Goal: Transaction & Acquisition: Purchase product/service

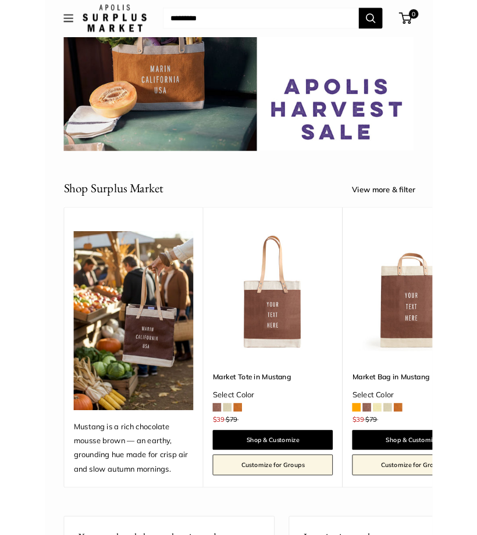
scroll to position [92, 0]
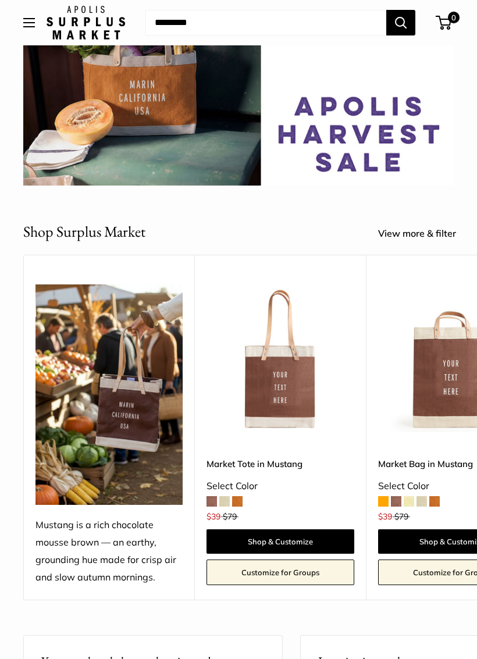
click at [287, 364] on img at bounding box center [280, 358] width 148 height 148
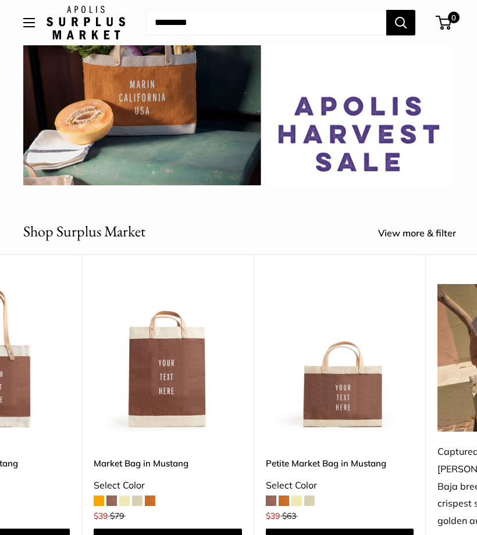
scroll to position [0, 166]
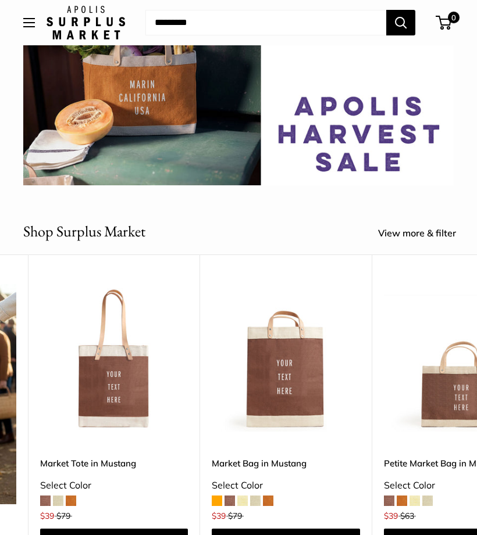
click at [290, 369] on img at bounding box center [286, 358] width 148 height 148
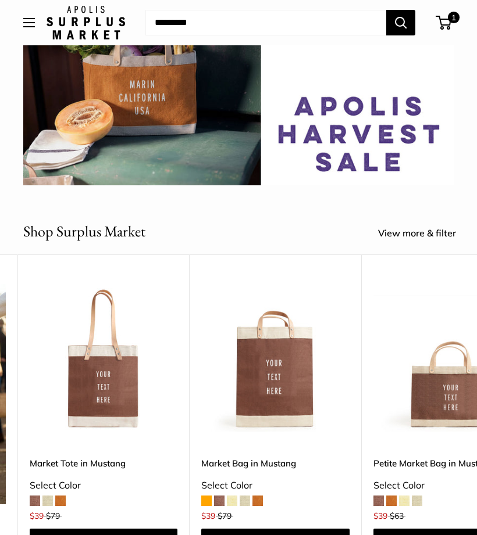
scroll to position [0, 176]
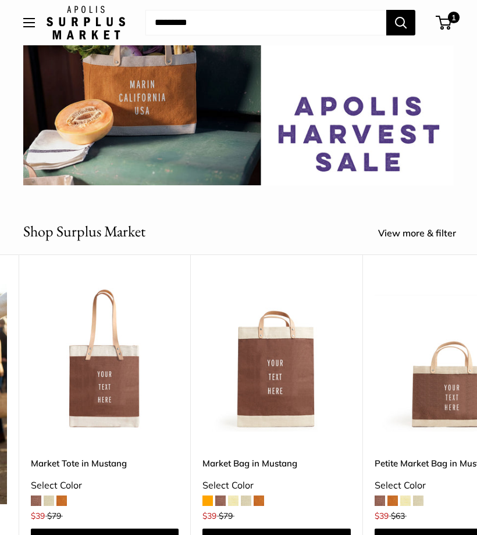
click at [112, 382] on img at bounding box center [105, 358] width 148 height 148
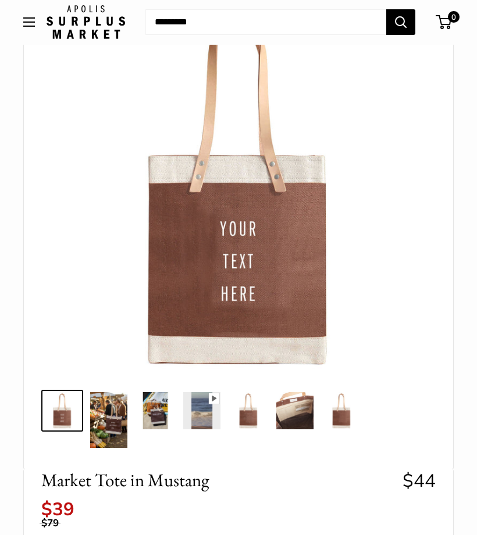
scroll to position [91, 0]
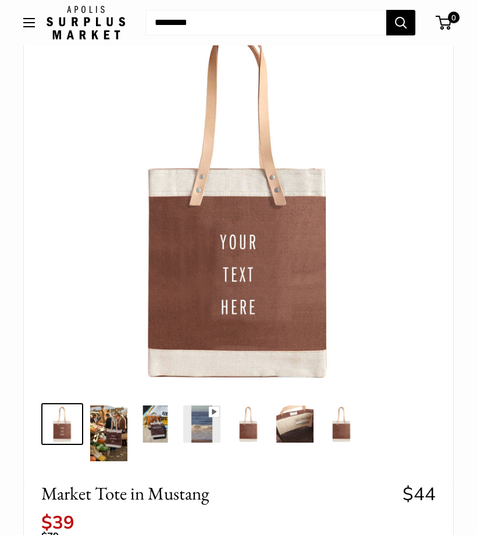
click at [161, 427] on img at bounding box center [155, 424] width 37 height 37
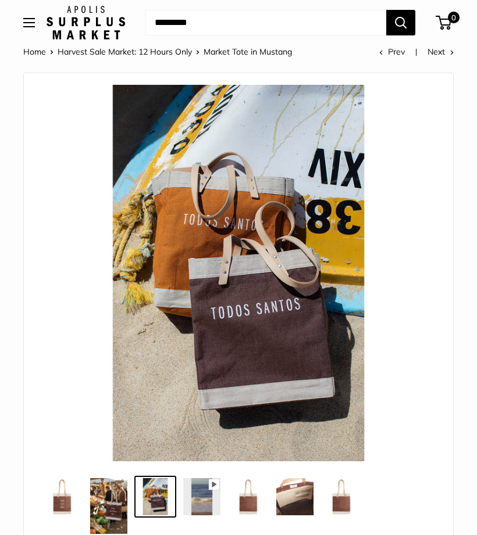
scroll to position [0, 0]
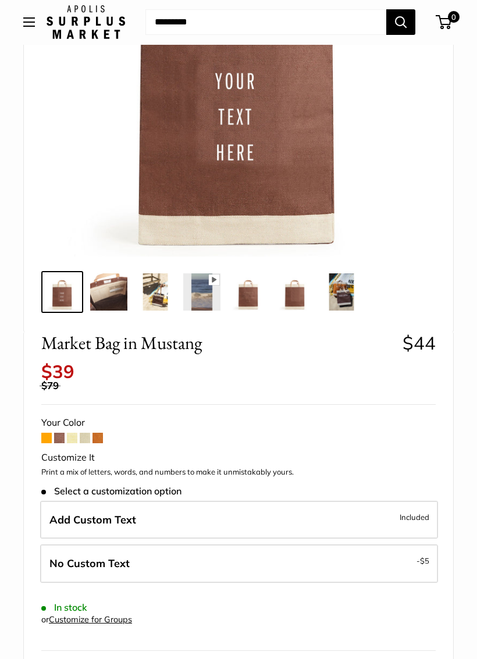
scroll to position [223, 0]
click at [344, 296] on img at bounding box center [341, 291] width 37 height 37
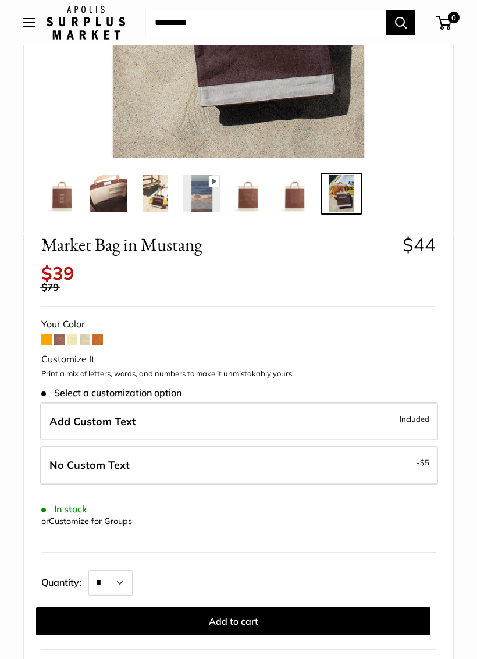
scroll to position [324, 0]
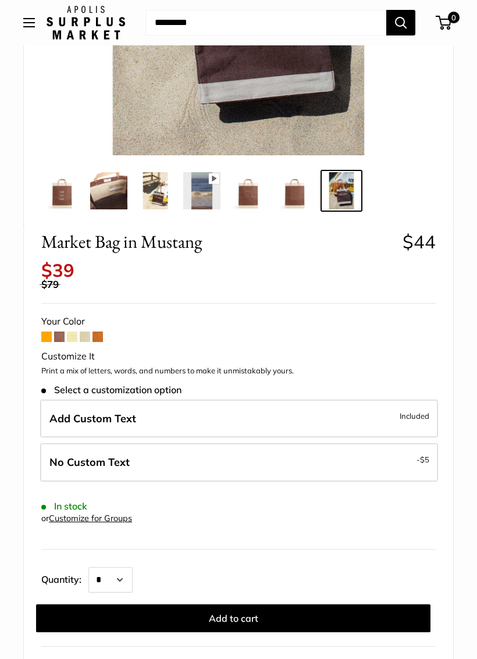
click at [294, 447] on label "No Custom Text - $5" at bounding box center [239, 462] width 398 height 38
click at [211, 455] on label "No Custom Text - $5" at bounding box center [239, 462] width 398 height 38
click at [253, 535] on button "Add to cart" at bounding box center [233, 618] width 394 height 28
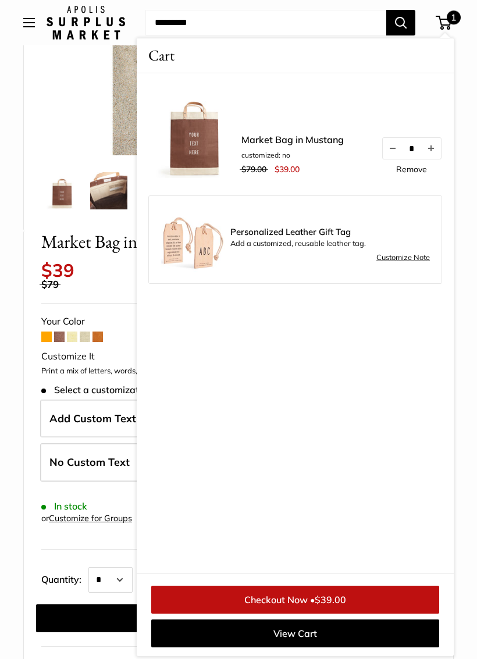
click at [292, 535] on link "View Cart" at bounding box center [295, 633] width 288 height 28
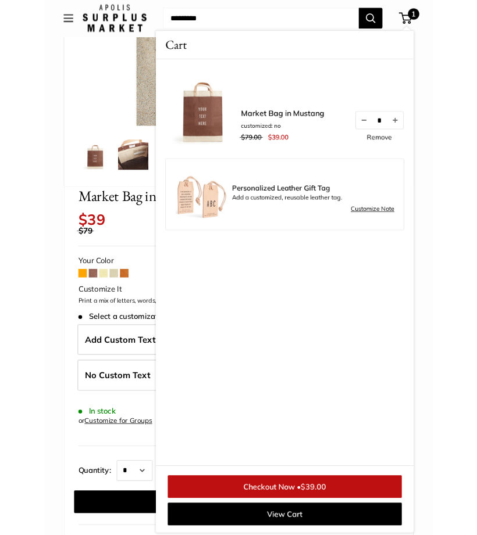
scroll to position [4, 0]
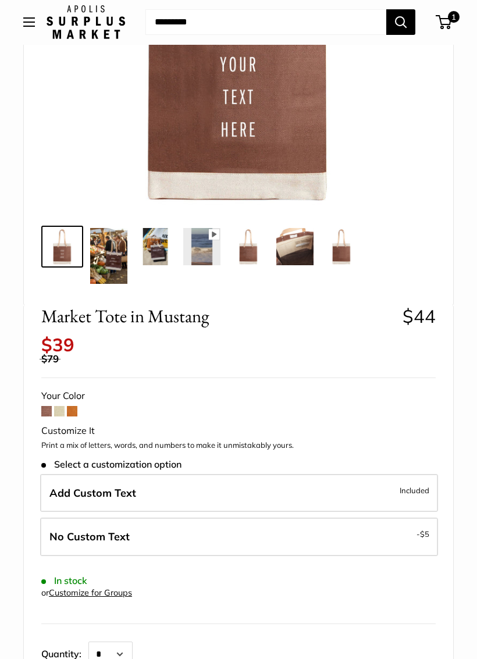
scroll to position [269, 0]
click at [413, 483] on span "Included" at bounding box center [414, 490] width 30 height 14
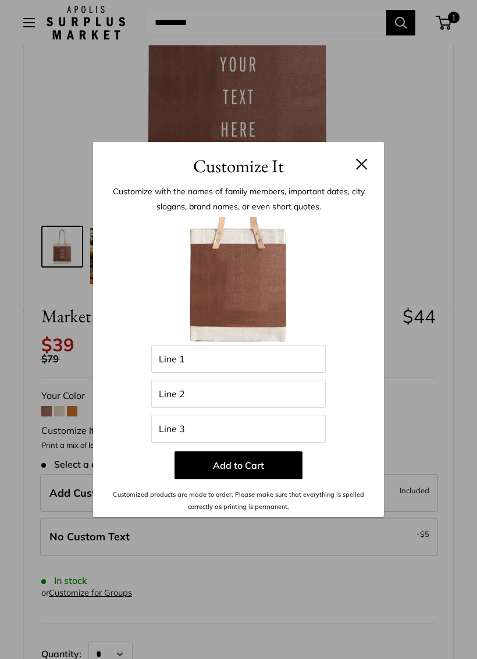
click at [359, 170] on button at bounding box center [362, 164] width 12 height 12
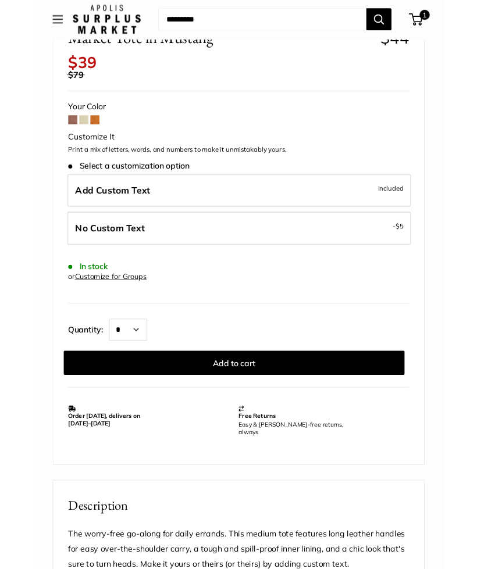
scroll to position [541, 0]
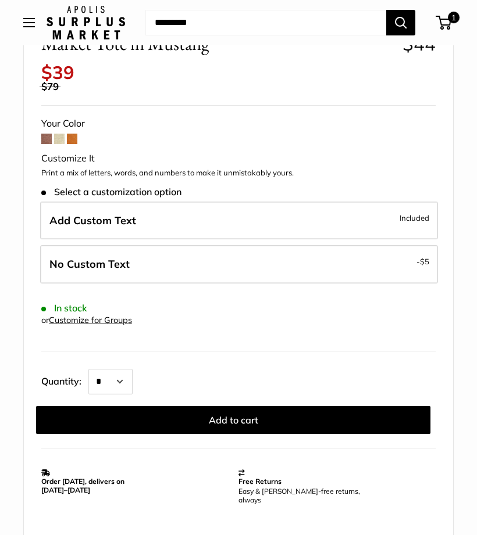
click at [267, 408] on button "Add to cart" at bounding box center [233, 420] width 394 height 28
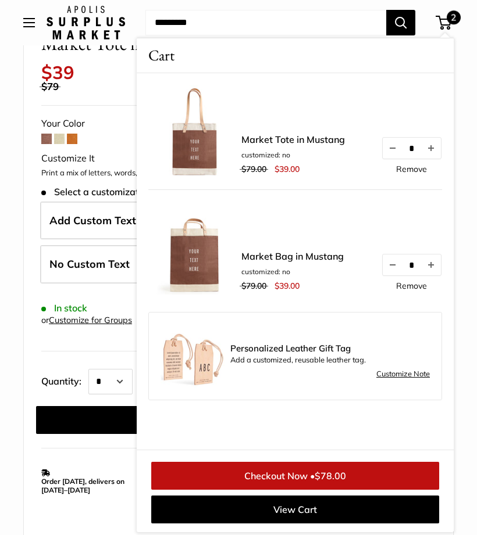
click at [421, 289] on link "Remove" at bounding box center [411, 286] width 31 height 8
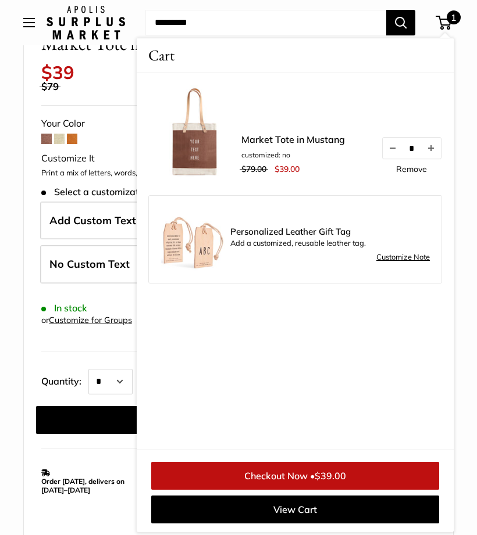
click at [339, 473] on span "$39.00" at bounding box center [329, 476] width 31 height 12
